Goal: Navigation & Orientation: Find specific page/section

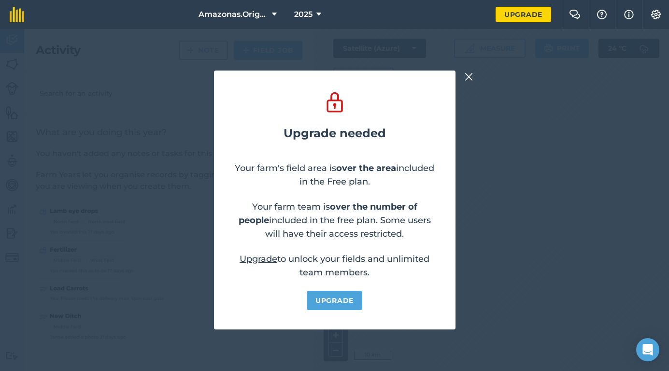
click at [466, 75] on img at bounding box center [468, 77] width 9 height 12
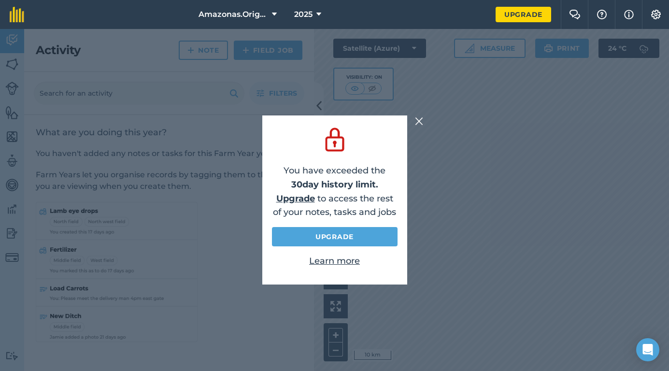
click at [419, 120] on img at bounding box center [419, 121] width 9 height 12
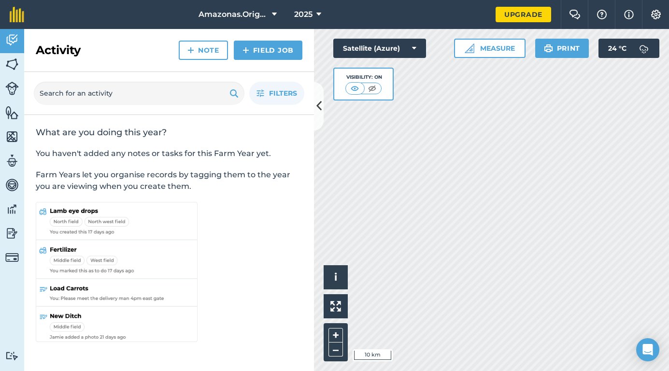
click at [321, 104] on button at bounding box center [319, 106] width 10 height 48
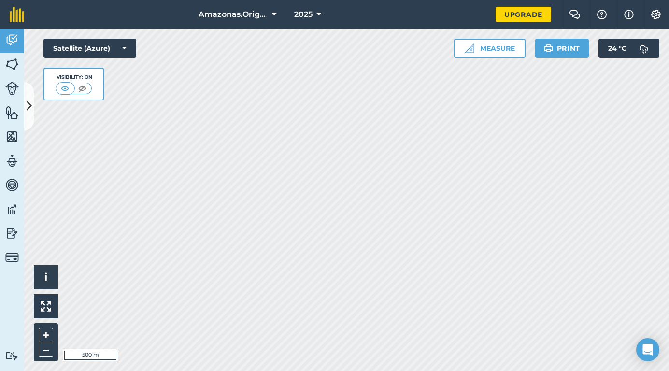
click at [15, 68] on img at bounding box center [12, 64] width 14 height 14
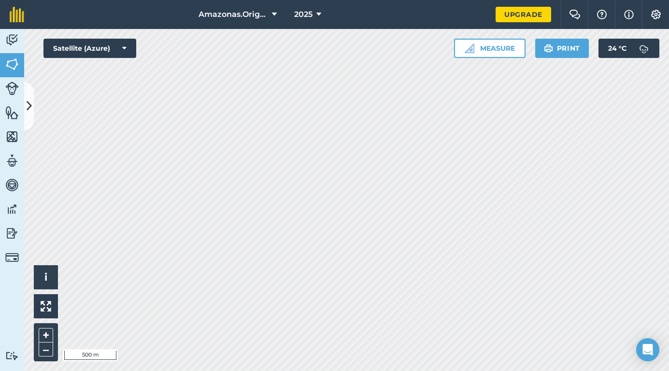
click at [14, 87] on img at bounding box center [12, 89] width 14 height 14
click at [11, 61] on img at bounding box center [12, 64] width 14 height 14
click at [28, 92] on button at bounding box center [29, 106] width 10 height 48
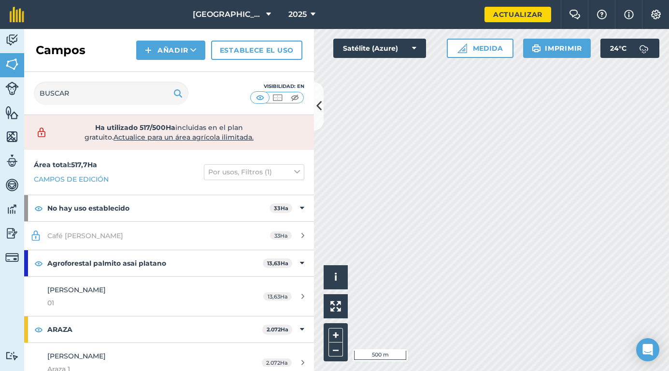
click at [320, 110] on icon at bounding box center [318, 105] width 5 height 17
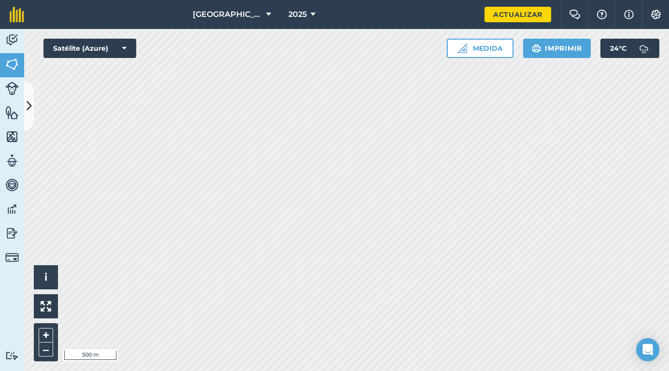
click at [12, 44] on img at bounding box center [12, 40] width 14 height 14
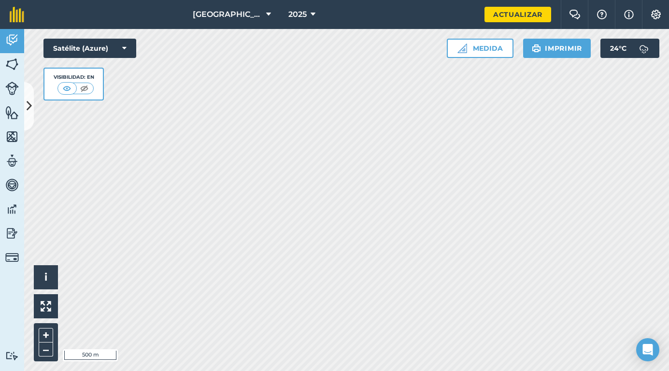
click at [13, 66] on img at bounding box center [12, 64] width 14 height 14
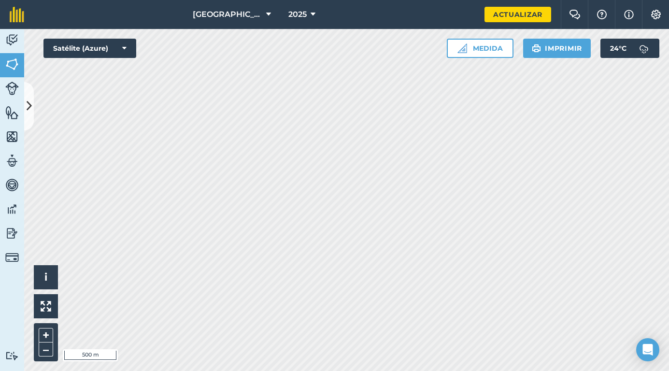
click at [9, 99] on link "Livestock" at bounding box center [12, 89] width 24 height 24
click at [30, 107] on icon at bounding box center [29, 105] width 5 height 17
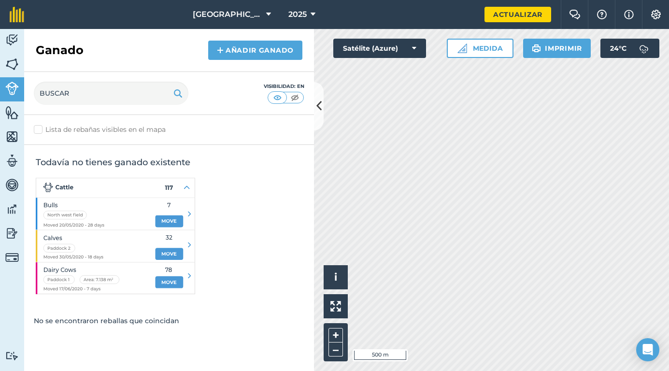
click at [13, 63] on img at bounding box center [12, 64] width 14 height 14
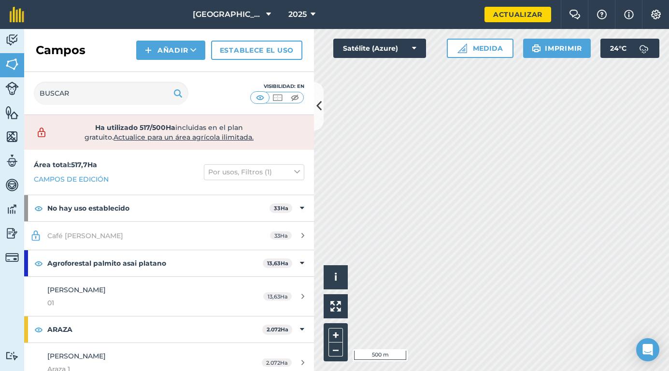
click at [16, 37] on img at bounding box center [12, 40] width 14 height 14
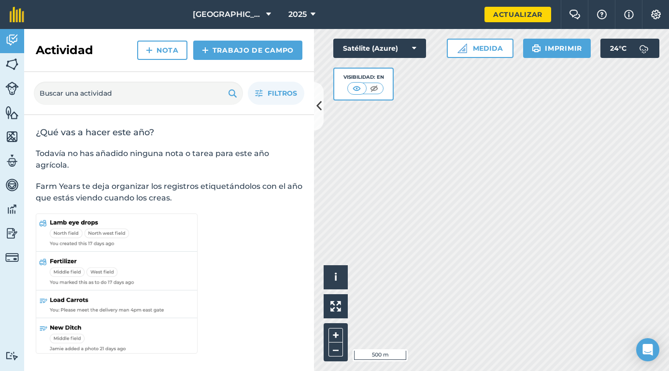
click at [322, 111] on button at bounding box center [319, 106] width 10 height 48
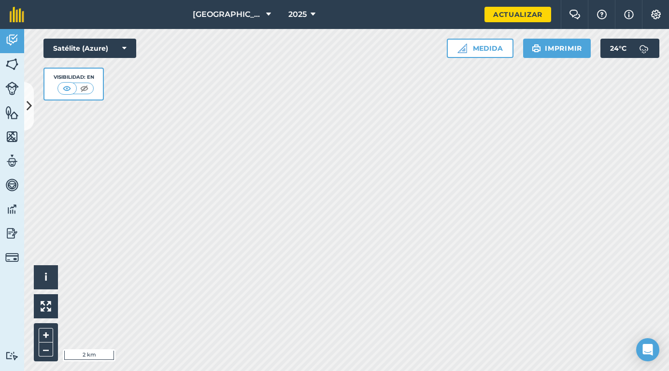
click at [12, 188] on img at bounding box center [12, 185] width 14 height 14
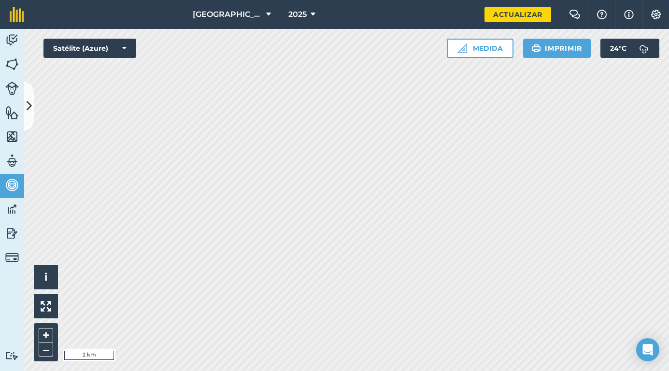
click at [14, 164] on img at bounding box center [12, 160] width 14 height 14
click at [30, 110] on icon at bounding box center [29, 105] width 5 height 17
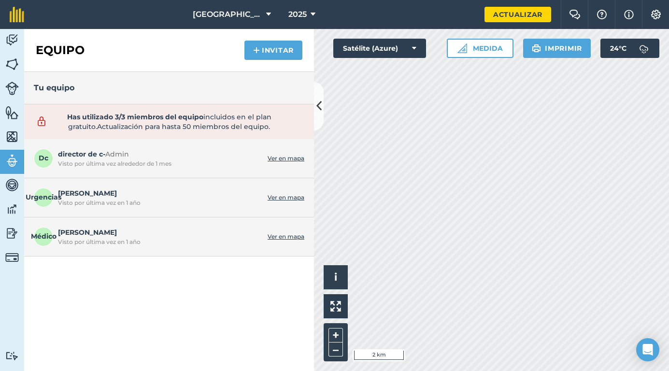
click at [14, 135] on img at bounding box center [12, 136] width 14 height 14
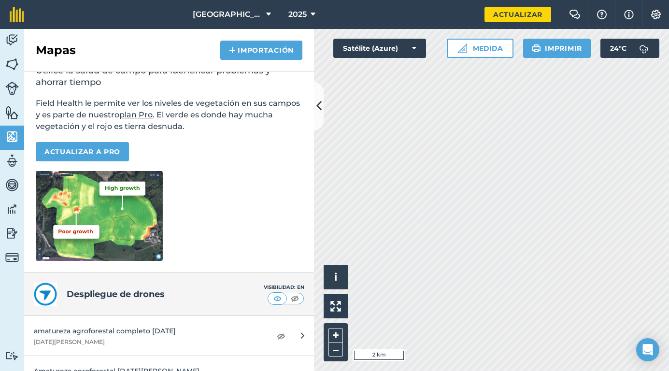
scroll to position [66, 0]
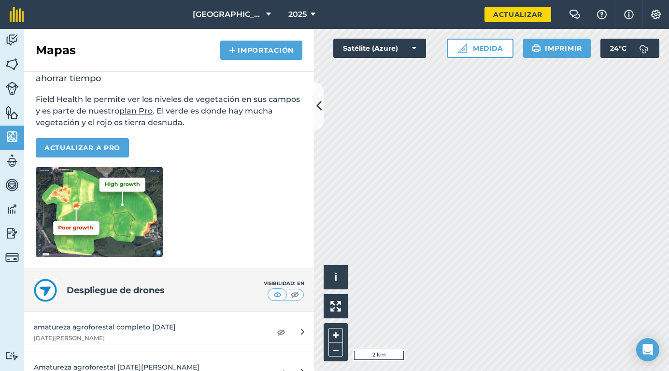
click at [11, 111] on img at bounding box center [12, 112] width 14 height 14
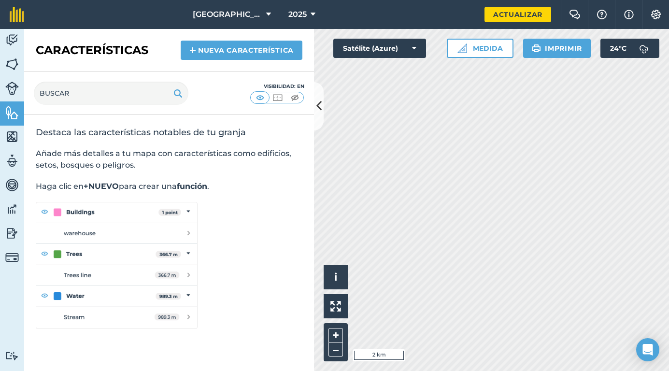
click at [12, 90] on img at bounding box center [12, 89] width 14 height 14
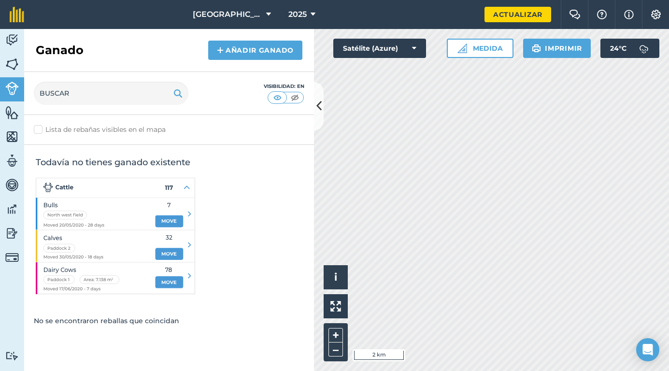
click at [9, 228] on img at bounding box center [12, 233] width 14 height 14
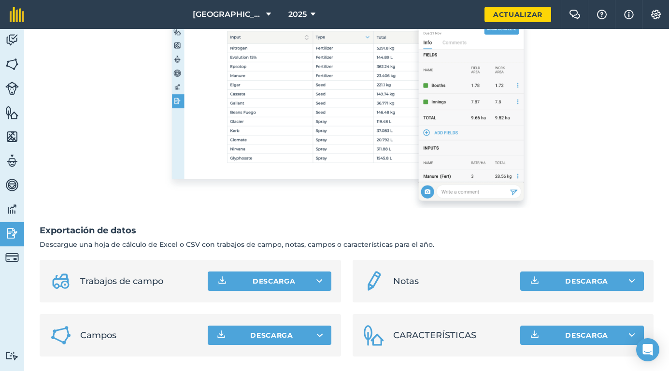
click at [8, 205] on img at bounding box center [12, 209] width 14 height 14
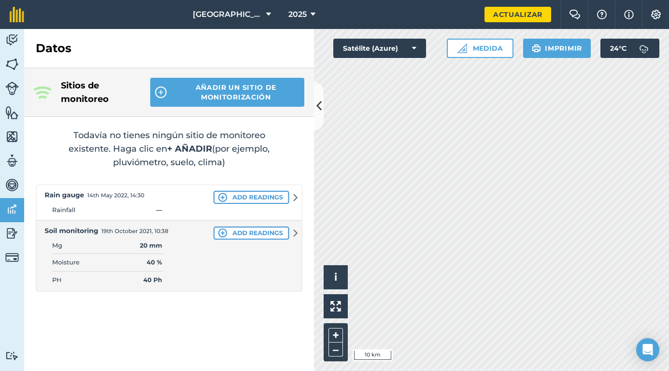
click at [119, 324] on div "Sitios de monitoreo AÑADIR UN SITIO DE MONITORIZACIÓN Todavía no tienes ningún …" at bounding box center [169, 219] width 290 height 303
click at [14, 39] on img at bounding box center [12, 40] width 14 height 14
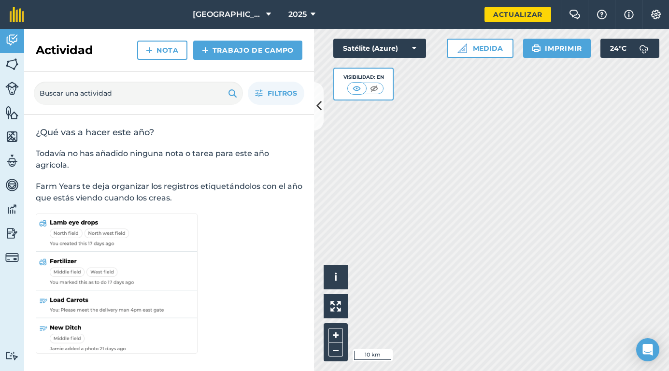
click at [315, 102] on button at bounding box center [319, 106] width 10 height 48
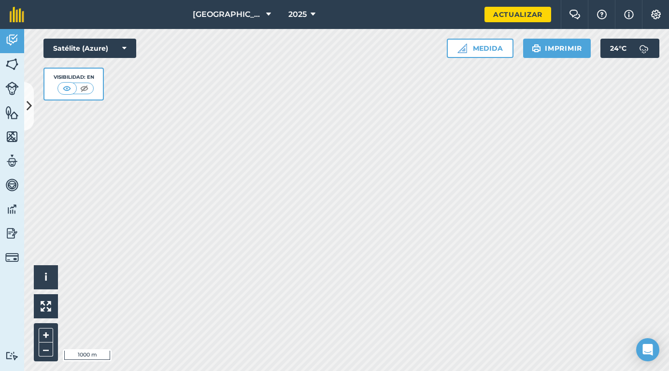
click at [14, 67] on img at bounding box center [12, 64] width 14 height 14
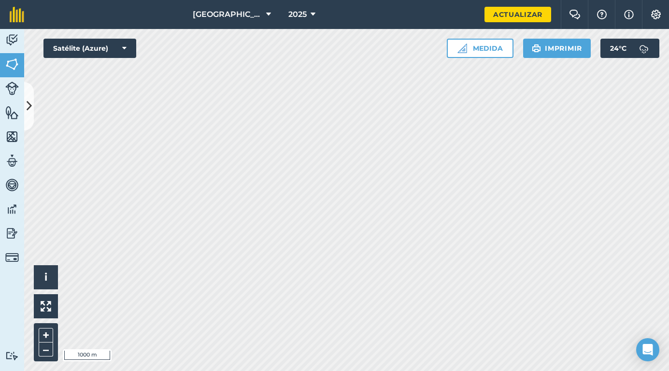
click at [31, 106] on icon at bounding box center [29, 105] width 5 height 17
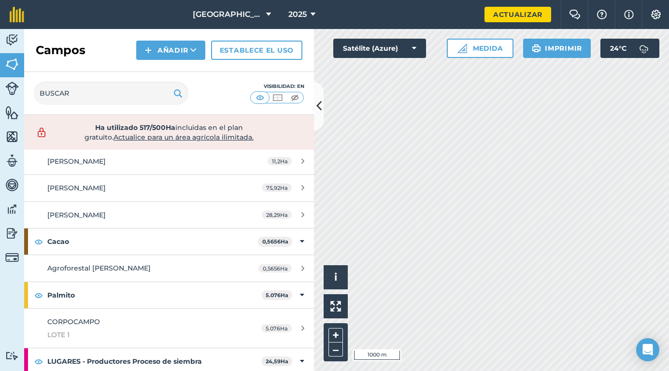
scroll to position [681, 0]
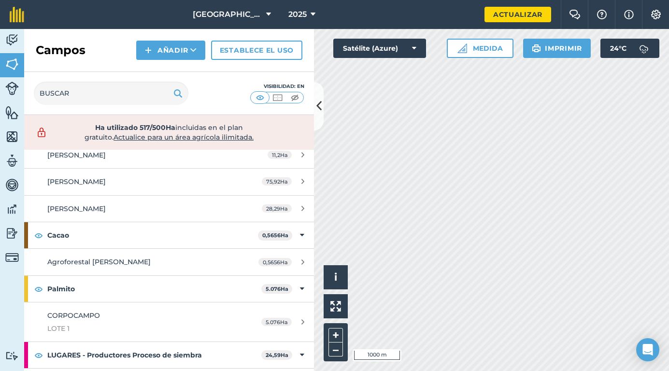
click at [99, 257] on span "Agroforestal de Efrain" at bounding box center [98, 261] width 103 height 9
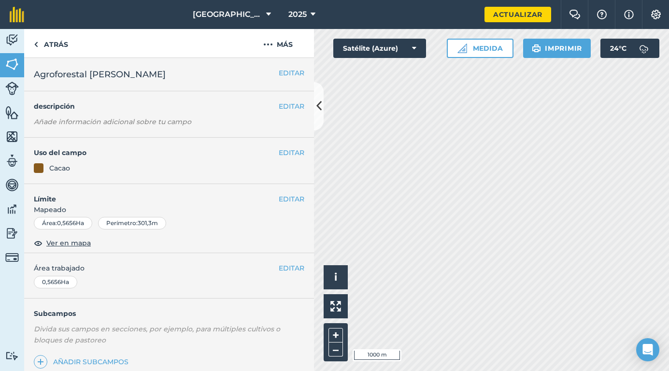
click at [71, 244] on span "Ver en mapa" at bounding box center [68, 242] width 44 height 11
click at [14, 141] on img at bounding box center [12, 136] width 14 height 14
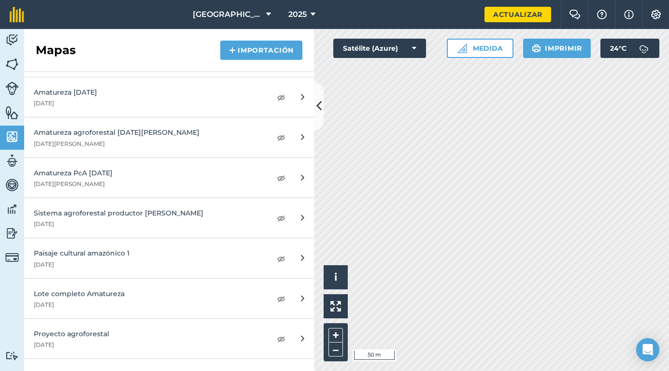
scroll to position [581, 0]
click at [284, 217] on img at bounding box center [281, 219] width 9 height 12
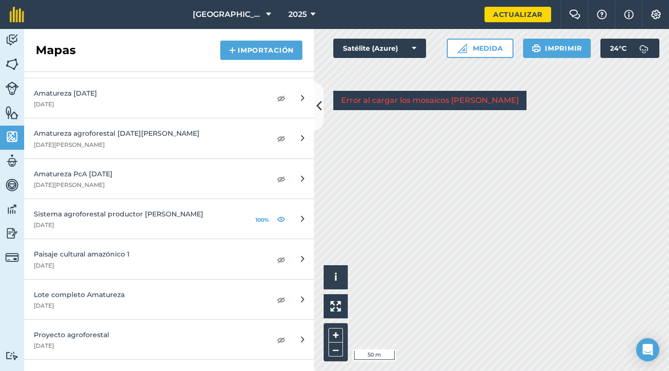
click at [319, 100] on icon at bounding box center [318, 105] width 5 height 17
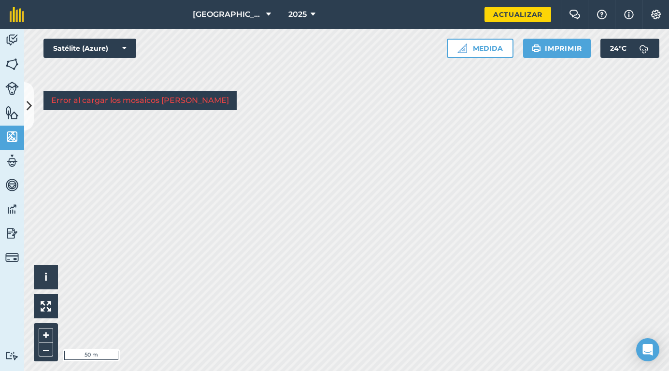
click at [11, 86] on img at bounding box center [12, 89] width 14 height 14
click at [31, 103] on icon at bounding box center [29, 105] width 5 height 17
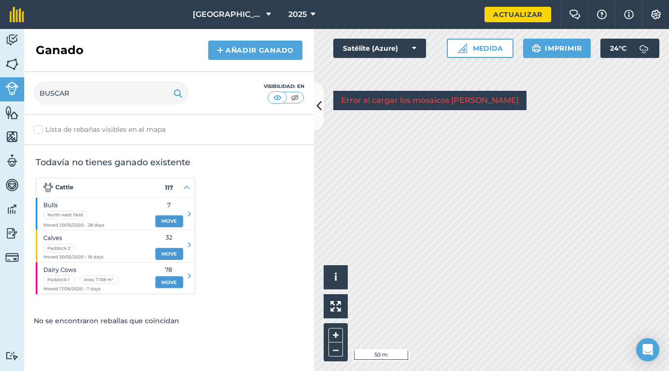
click at [13, 120] on link "Features" at bounding box center [12, 113] width 24 height 24
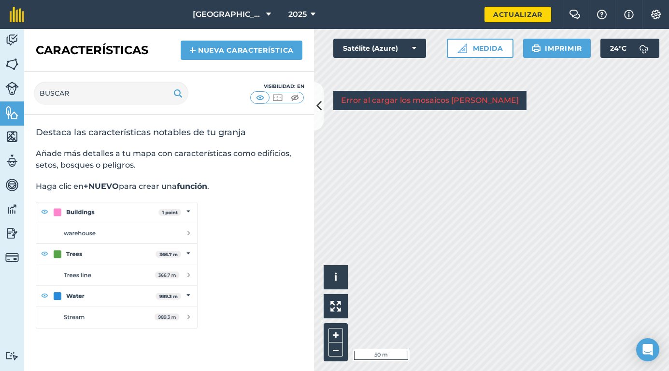
click at [14, 137] on img at bounding box center [12, 136] width 14 height 14
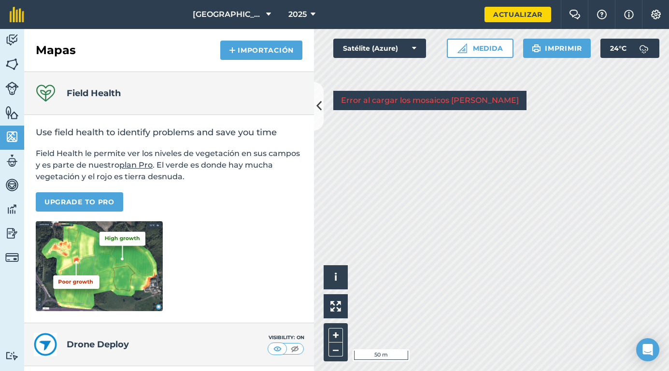
click at [6, 110] on img at bounding box center [12, 112] width 14 height 14
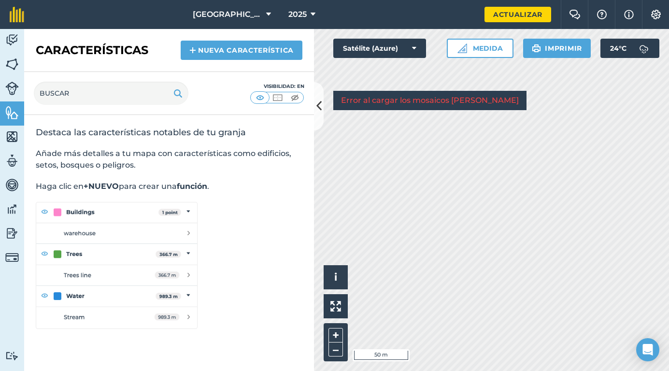
click at [16, 142] on img at bounding box center [12, 136] width 14 height 14
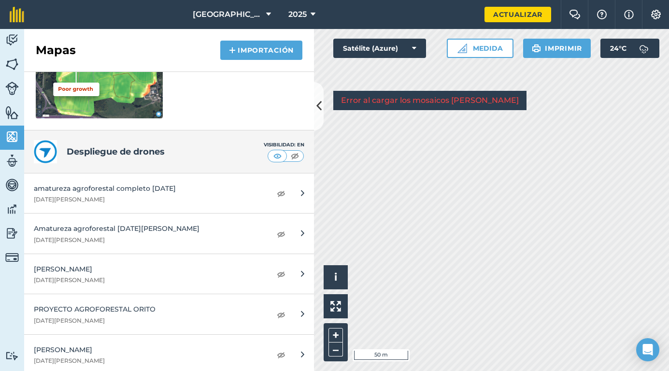
scroll to position [221, 0]
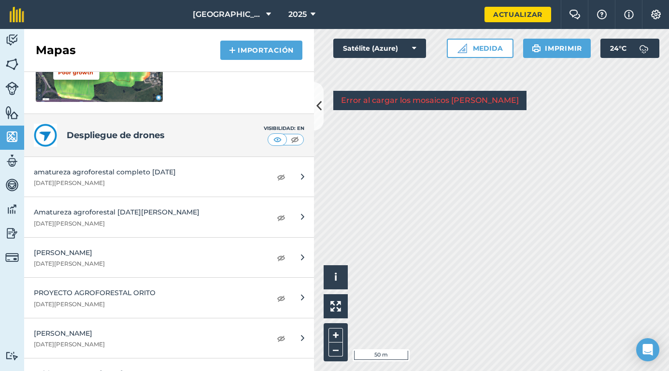
click at [13, 163] on img at bounding box center [12, 160] width 14 height 14
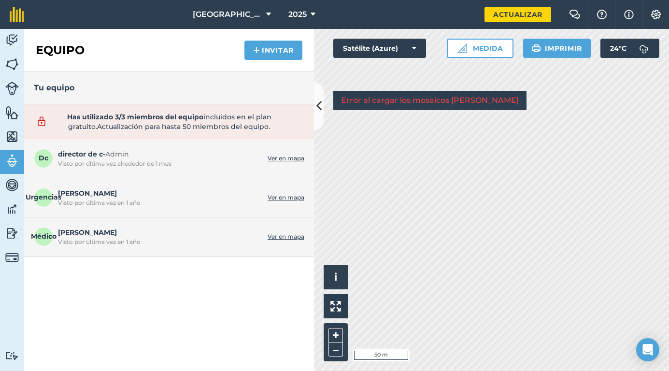
click at [13, 184] on img at bounding box center [12, 185] width 14 height 14
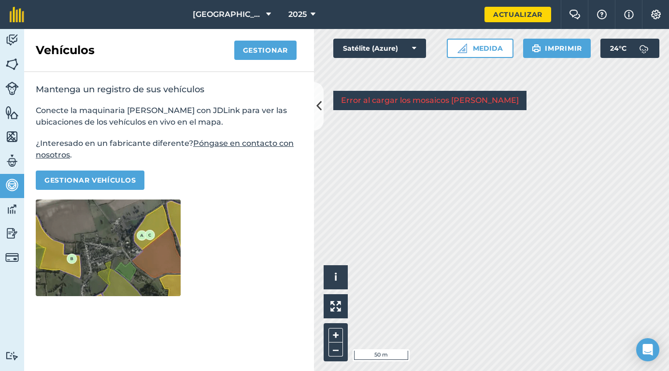
click at [12, 201] on link "Data" at bounding box center [12, 210] width 24 height 24
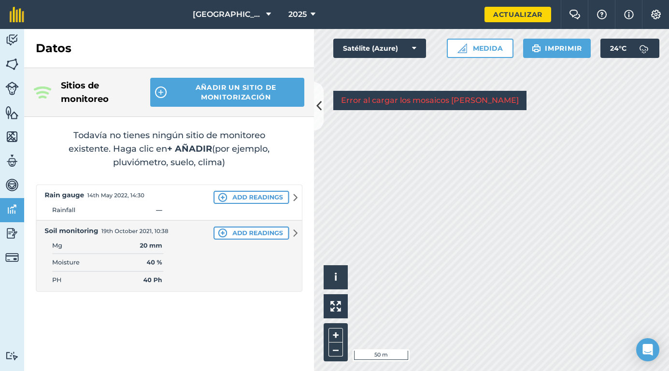
click at [12, 234] on img at bounding box center [12, 233] width 14 height 14
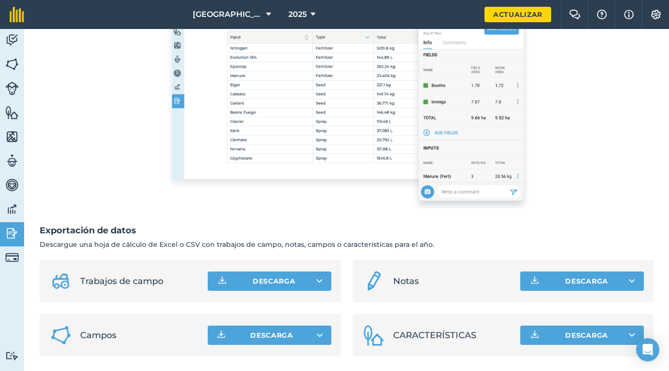
click at [12, 38] on img at bounding box center [12, 40] width 14 height 14
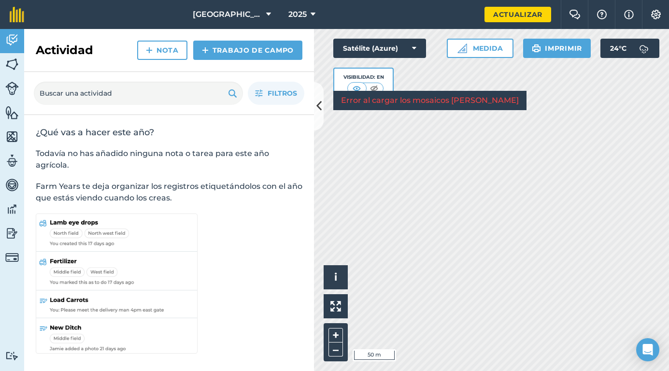
click at [318, 107] on icon at bounding box center [318, 105] width 5 height 17
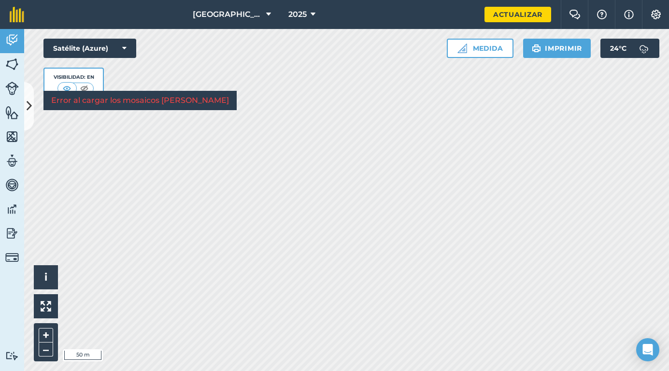
click at [28, 104] on icon at bounding box center [29, 105] width 5 height 17
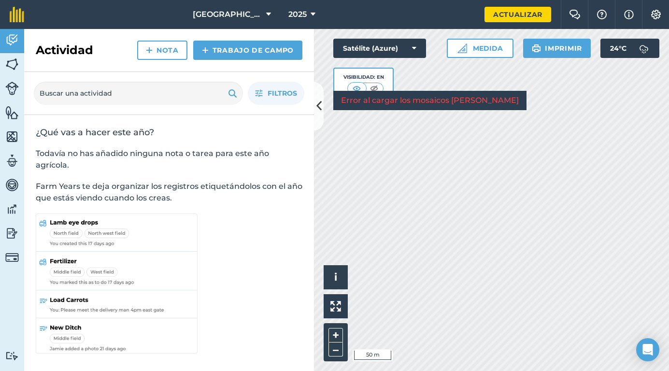
click at [22, 134] on link "Maps" at bounding box center [12, 137] width 24 height 24
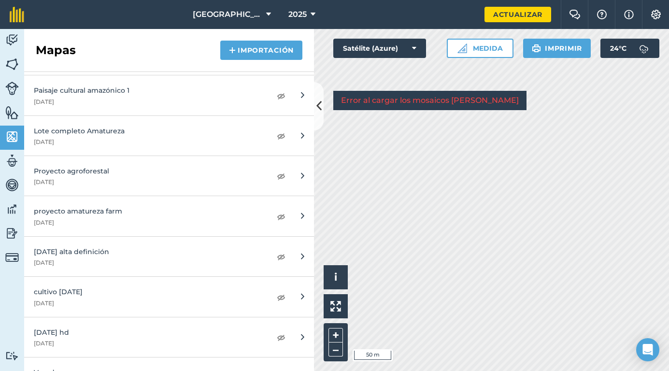
scroll to position [749, 0]
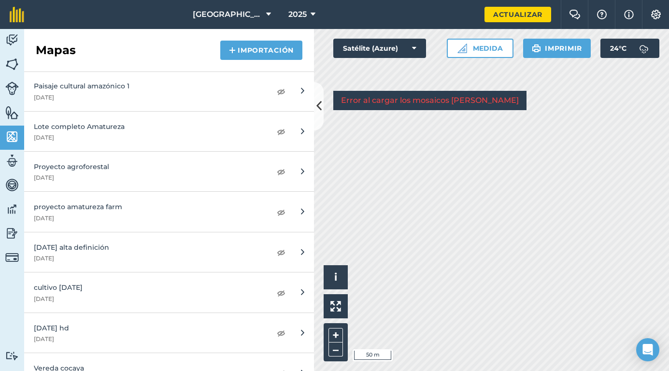
click at [283, 207] on img at bounding box center [281, 212] width 9 height 12
click at [271, 245] on link "24 de julio alta definición 24 de julio de 2022" at bounding box center [169, 252] width 290 height 40
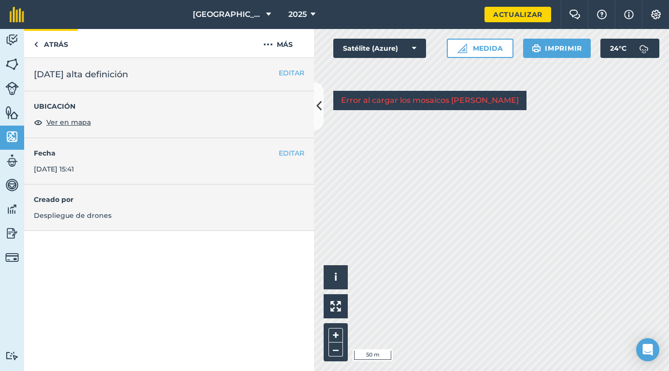
click at [37, 47] on img at bounding box center [36, 45] width 4 height 12
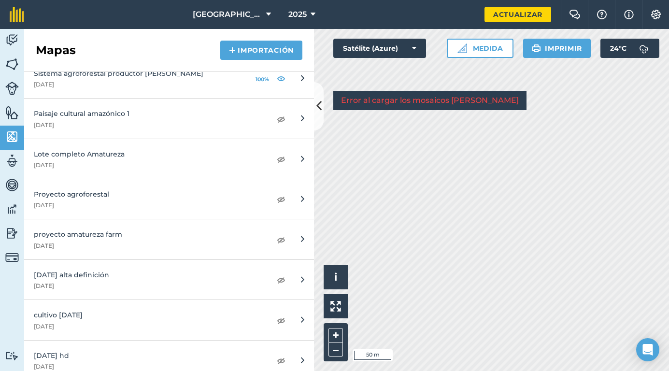
scroll to position [727, 0]
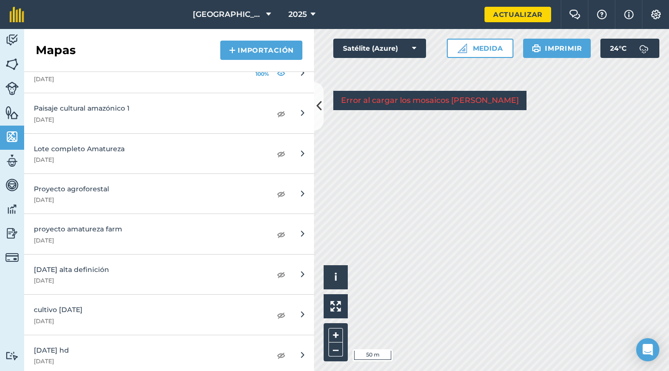
click at [281, 313] on img at bounding box center [281, 315] width 9 height 12
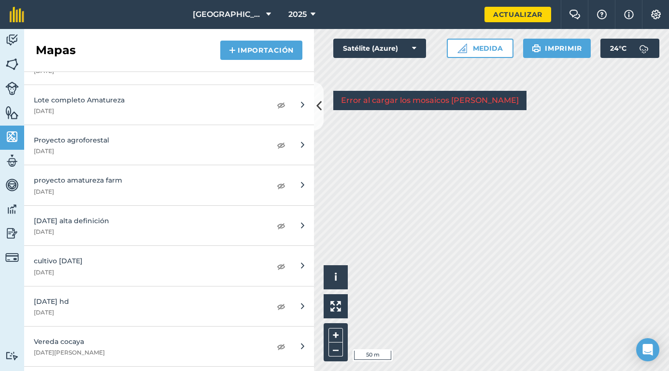
scroll to position [778, 0]
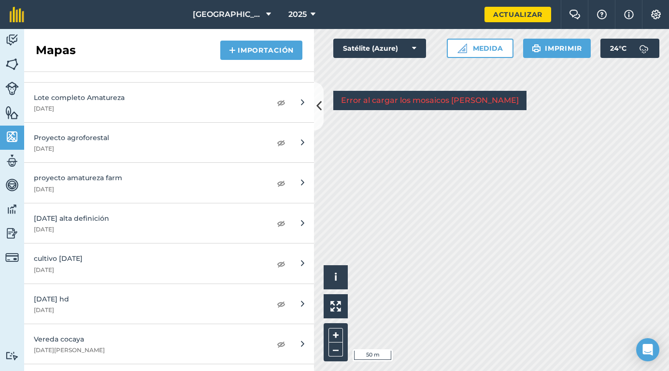
click at [279, 298] on img at bounding box center [281, 304] width 9 height 12
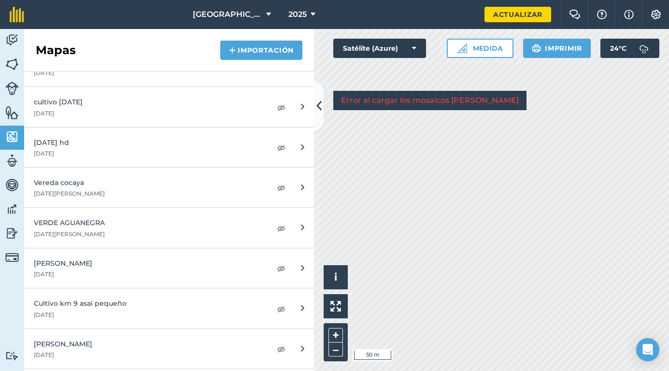
scroll to position [928, 0]
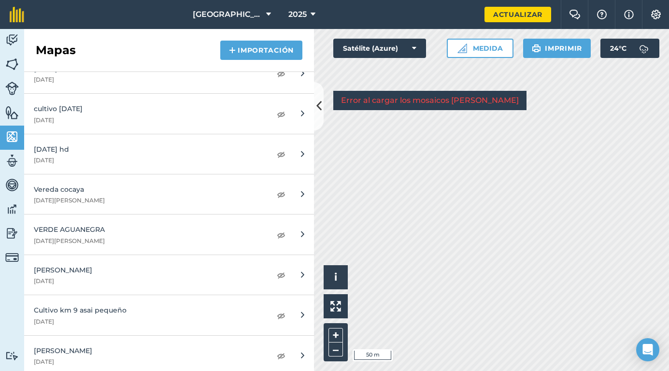
click at [283, 151] on img at bounding box center [281, 154] width 9 height 12
click at [287, 110] on link "cultivo 24 de julio de 2022 24 de julio de 2022" at bounding box center [169, 114] width 290 height 40
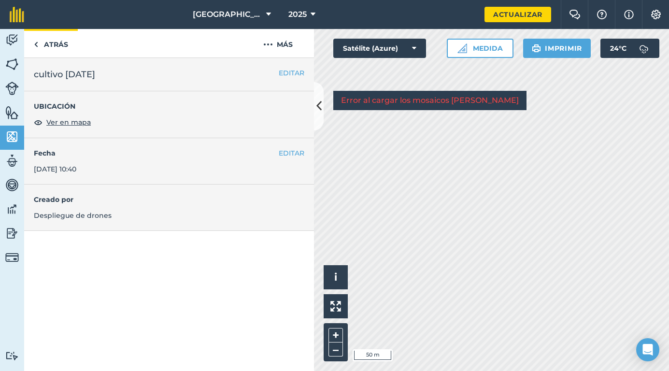
click at [54, 48] on link "ATRÁS" at bounding box center [51, 43] width 54 height 28
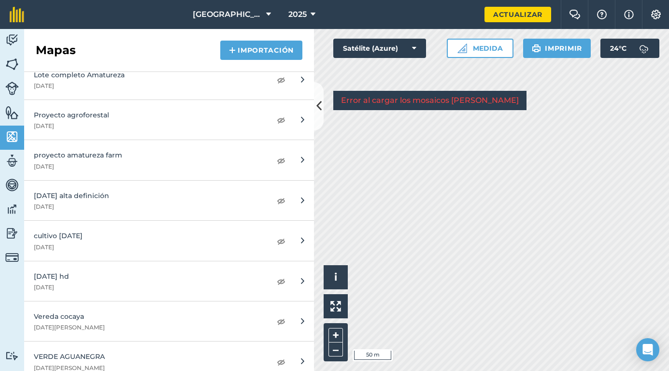
scroll to position [804, 0]
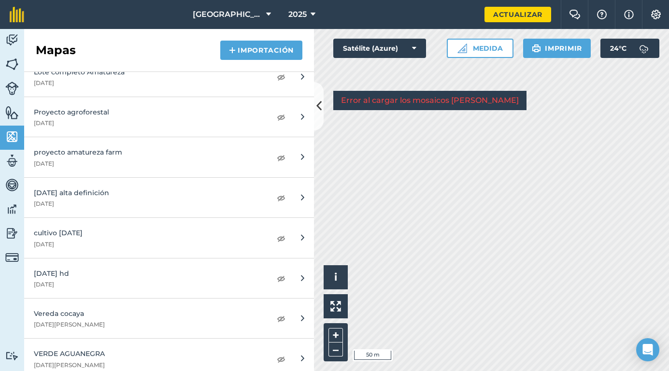
click at [280, 197] on img at bounding box center [281, 198] width 9 height 12
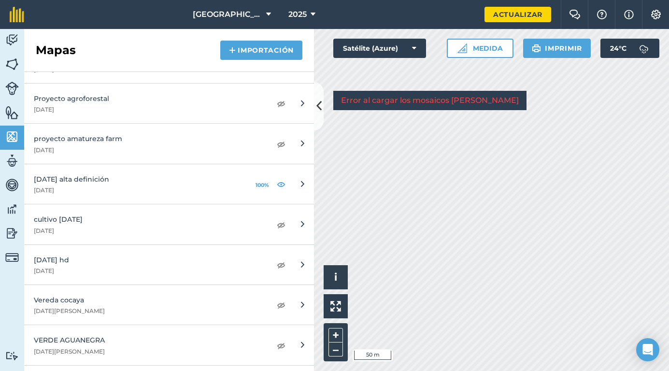
scroll to position [818, 0]
click at [285, 181] on img at bounding box center [281, 183] width 9 height 12
click at [280, 301] on img at bounding box center [281, 304] width 9 height 12
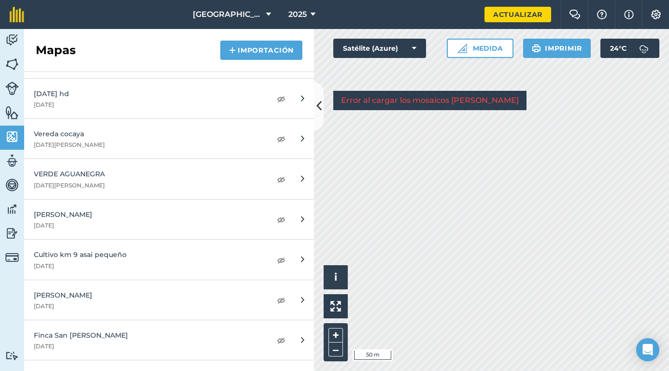
scroll to position [959, 0]
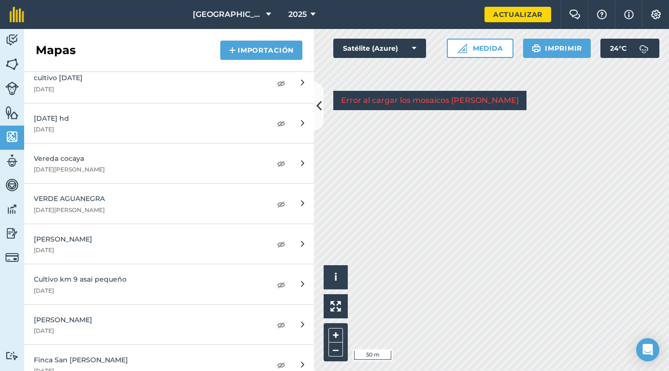
click at [281, 161] on img at bounding box center [281, 163] width 9 height 12
click at [283, 119] on img at bounding box center [281, 123] width 9 height 12
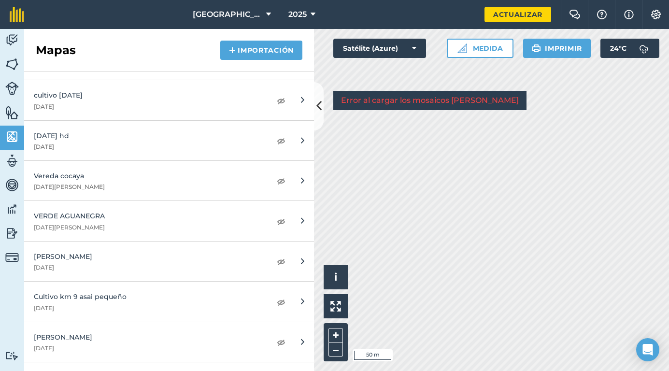
scroll to position [939, 0]
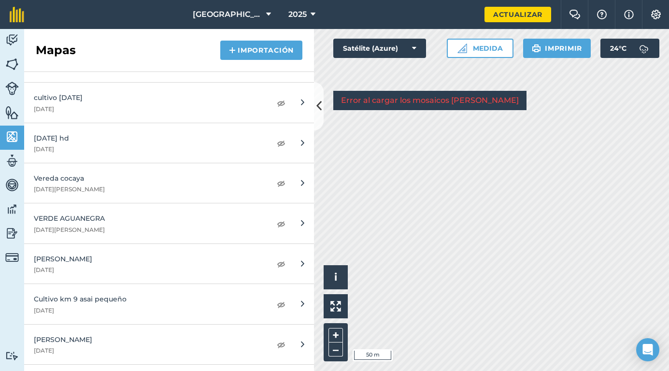
click at [283, 99] on img at bounding box center [281, 103] width 9 height 12
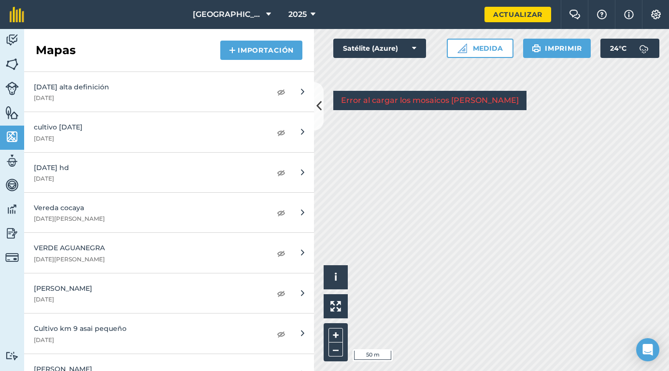
scroll to position [897, 0]
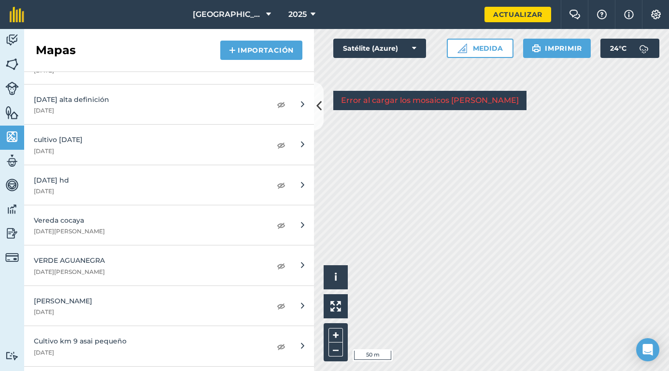
click at [279, 98] on img at bounding box center [281, 104] width 9 height 12
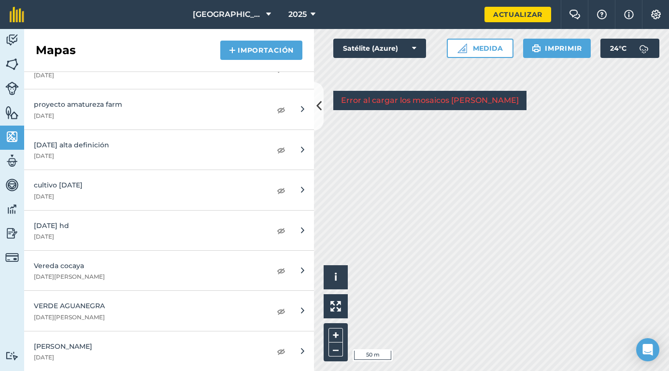
scroll to position [849, 0]
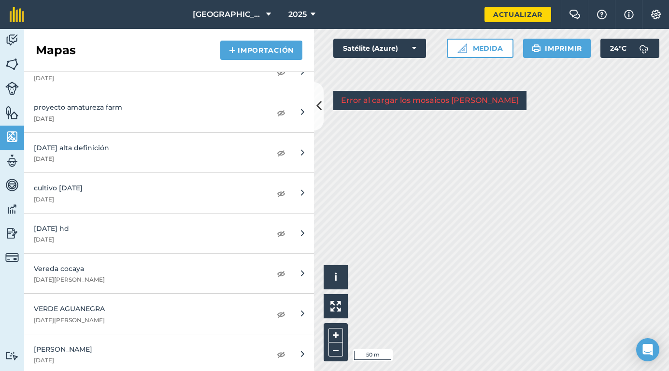
click at [283, 110] on img at bounding box center [281, 113] width 9 height 12
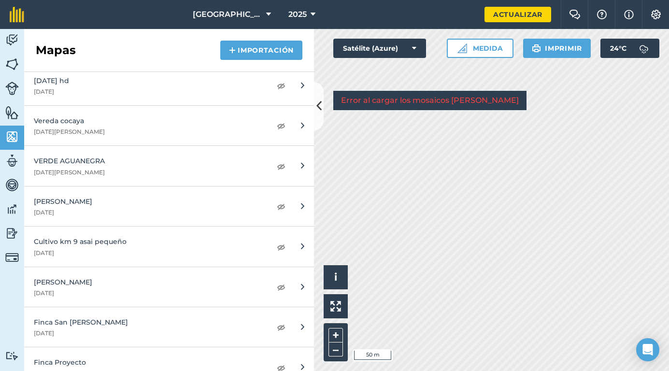
scroll to position [976, 0]
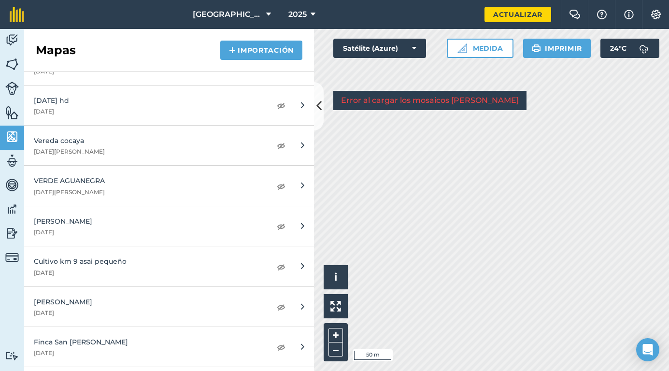
click at [280, 106] on img at bounding box center [281, 105] width 9 height 12
click at [317, 99] on icon at bounding box center [318, 105] width 5 height 17
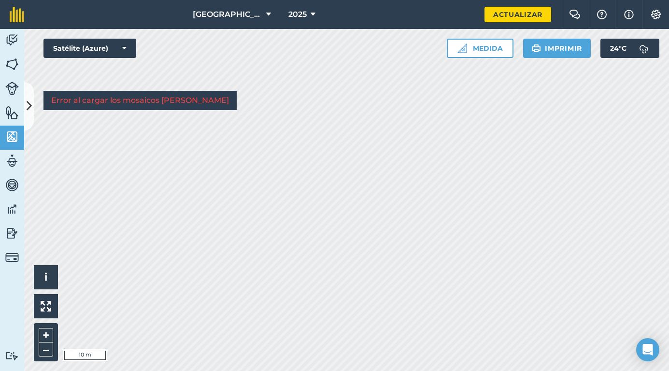
click at [11, 36] on img at bounding box center [12, 40] width 14 height 14
click at [83, 89] on img at bounding box center [84, 89] width 12 height 10
click at [89, 91] on div "Error al cargar los mosaicos del mapa" at bounding box center [139, 100] width 193 height 19
click at [12, 64] on img at bounding box center [12, 64] width 14 height 14
click at [8, 38] on img at bounding box center [12, 40] width 14 height 14
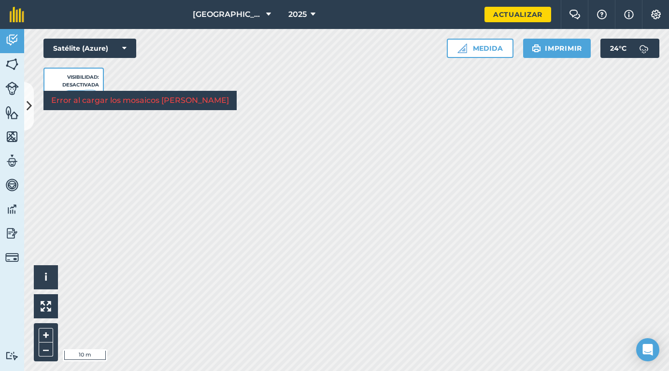
click at [5, 61] on img at bounding box center [12, 64] width 14 height 14
click at [28, 101] on icon at bounding box center [29, 105] width 5 height 17
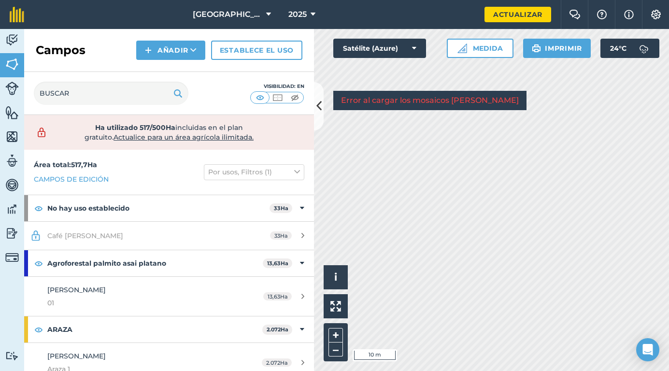
click at [292, 99] on img at bounding box center [295, 98] width 12 height 10
click at [318, 106] on icon at bounding box center [318, 105] width 5 height 17
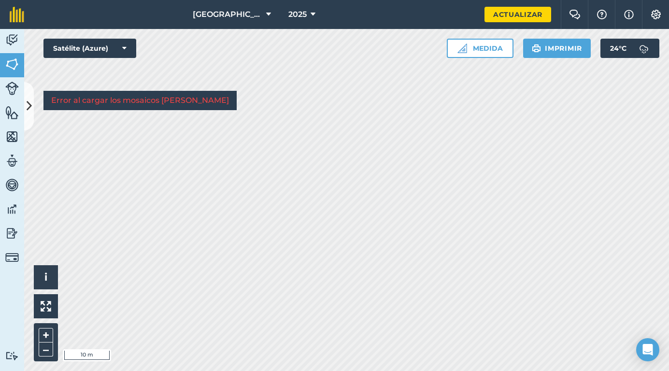
click at [11, 136] on img at bounding box center [12, 136] width 14 height 14
click at [29, 114] on icon at bounding box center [29, 105] width 5 height 17
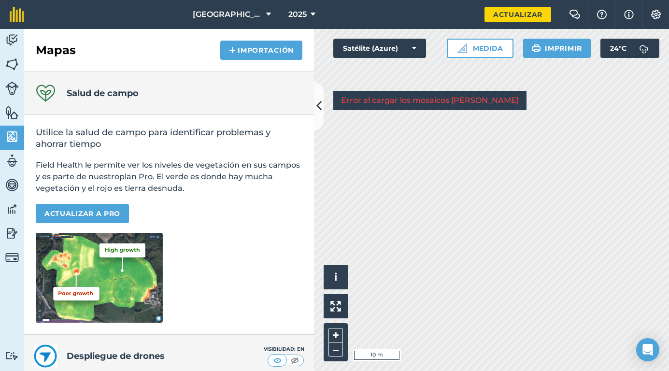
click at [315, 99] on button at bounding box center [319, 106] width 10 height 48
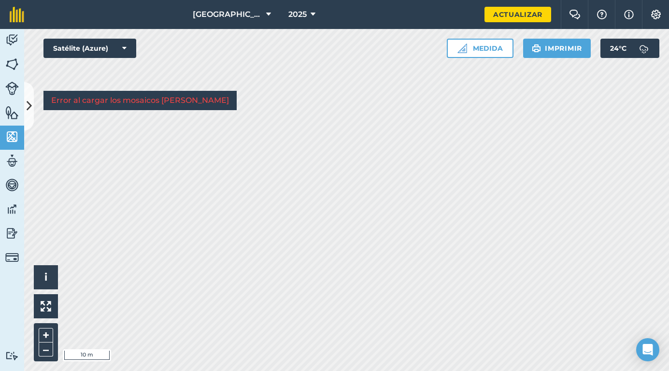
click at [29, 111] on icon at bounding box center [29, 105] width 5 height 17
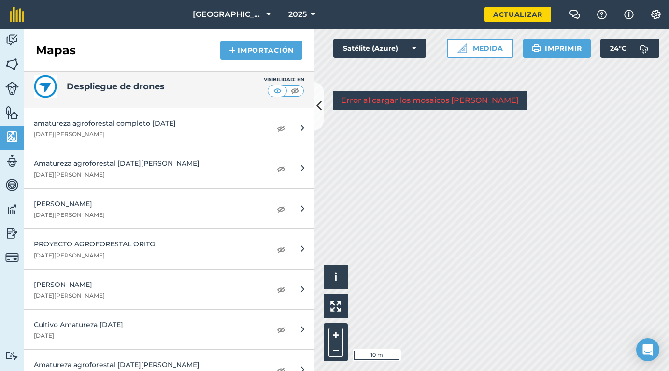
scroll to position [275, 0]
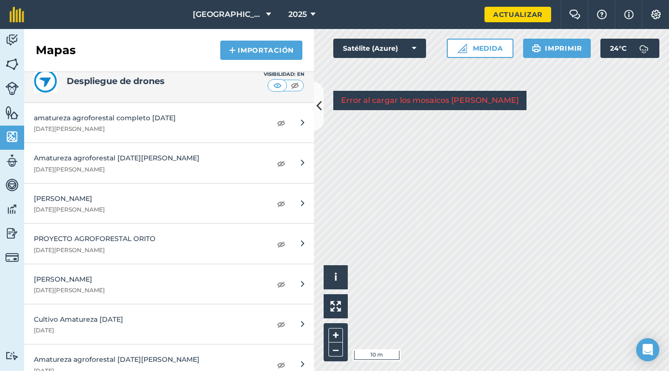
click at [281, 166] on img at bounding box center [281, 163] width 9 height 12
click at [282, 165] on img at bounding box center [281, 163] width 9 height 12
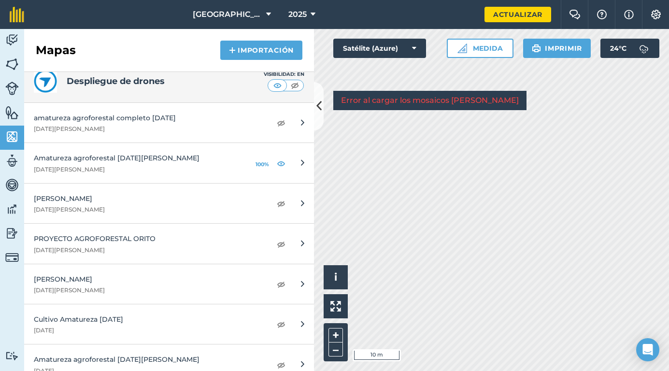
click at [280, 164] on img at bounding box center [281, 163] width 9 height 12
click at [320, 106] on icon at bounding box center [318, 105] width 5 height 17
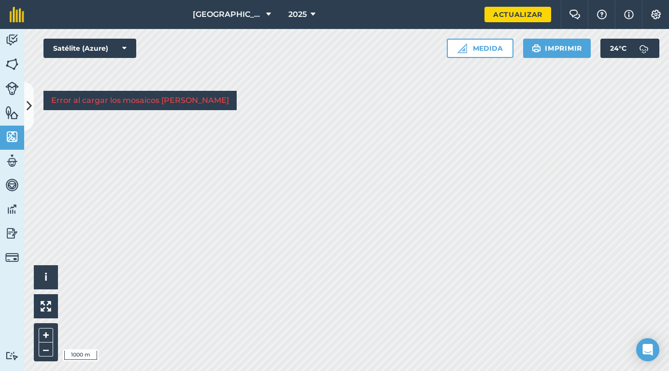
click at [10, 64] on img at bounding box center [12, 64] width 14 height 14
click at [32, 104] on button at bounding box center [29, 106] width 10 height 48
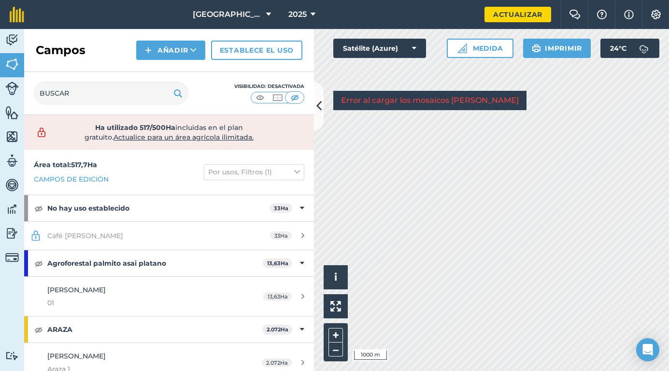
click at [279, 97] on img at bounding box center [277, 98] width 12 height 10
click at [316, 108] on icon at bounding box center [318, 105] width 5 height 17
